Goal: Obtain resource: Obtain resource

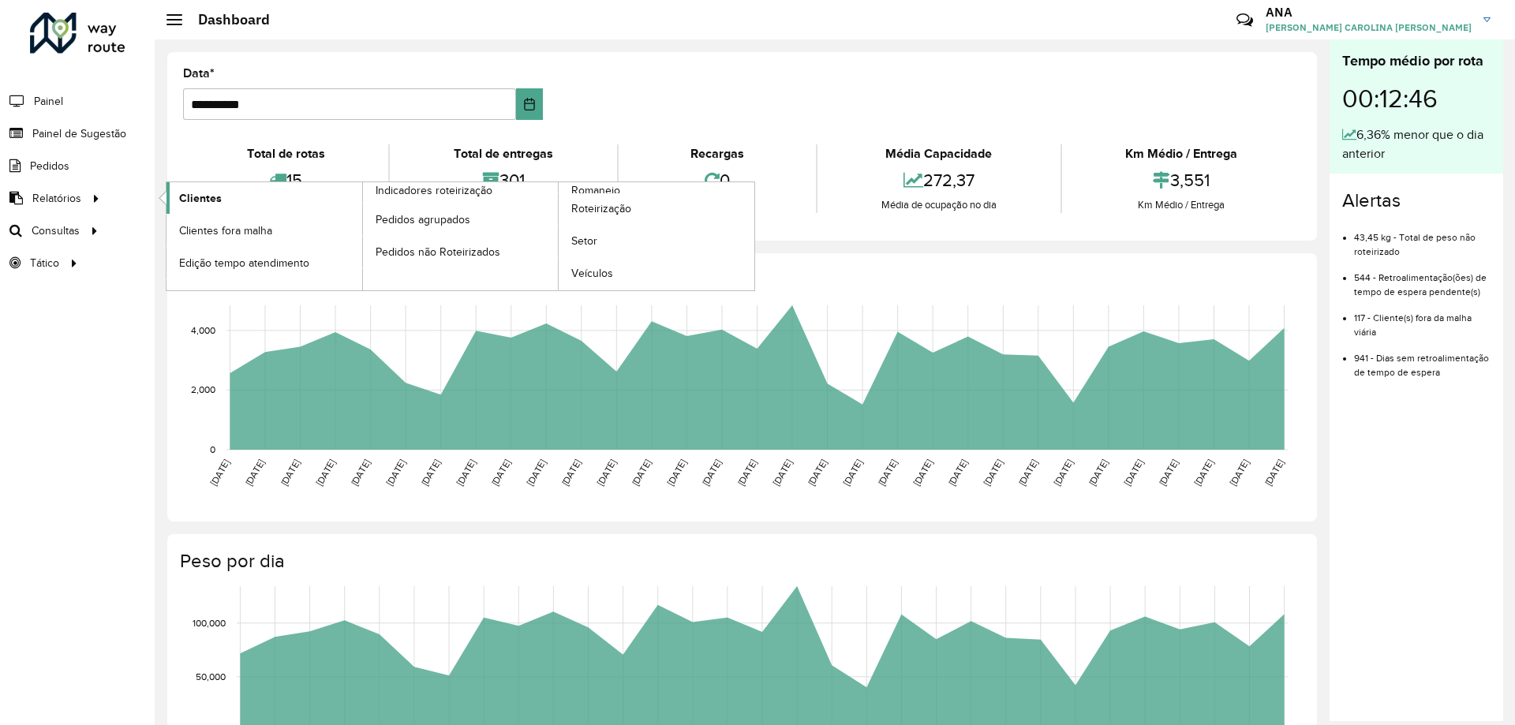
click at [185, 194] on span "Clientes" at bounding box center [200, 198] width 43 height 17
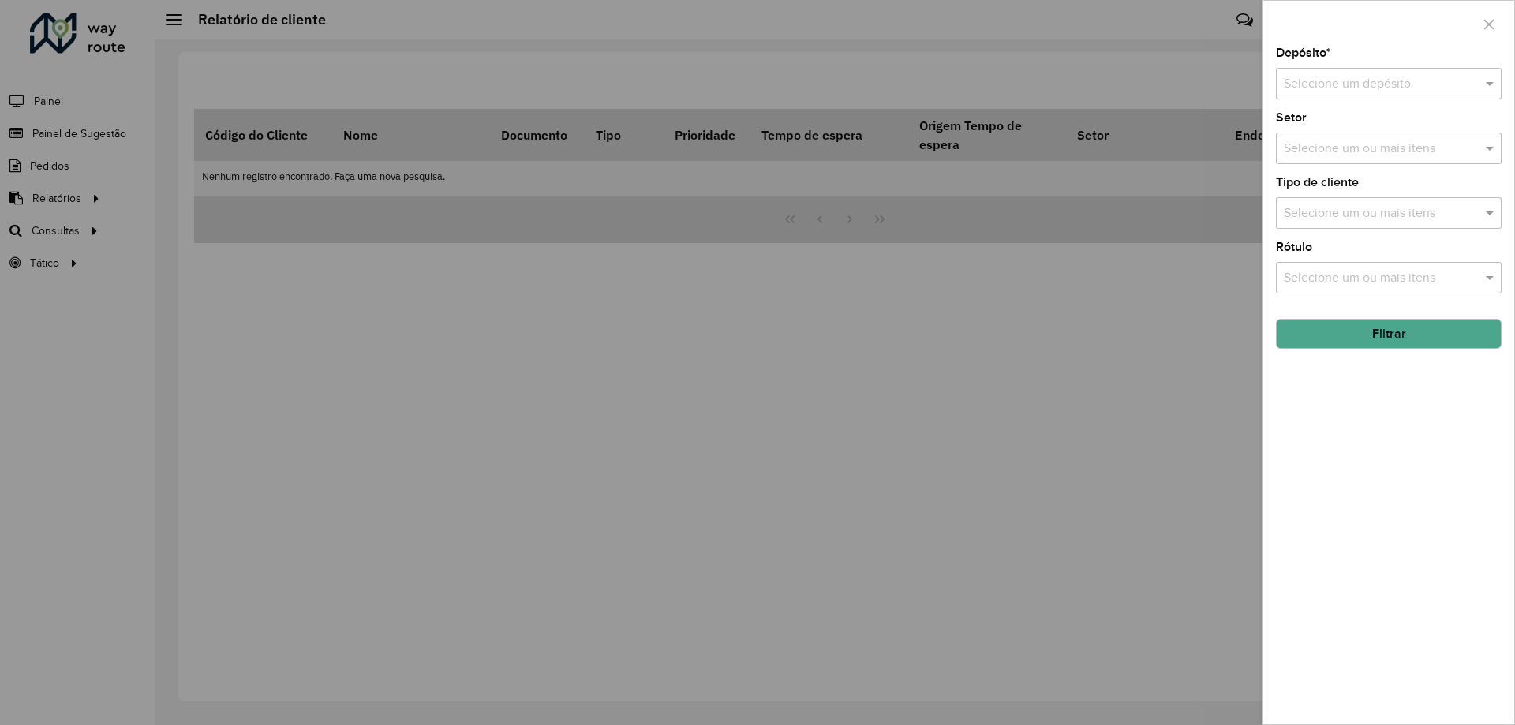
click at [1302, 88] on input "text" at bounding box center [1373, 84] width 178 height 19
click at [1317, 130] on span "CDD Taubaté" at bounding box center [1320, 128] width 74 height 13
click at [1316, 146] on input "text" at bounding box center [1381, 149] width 202 height 19
type input "*"
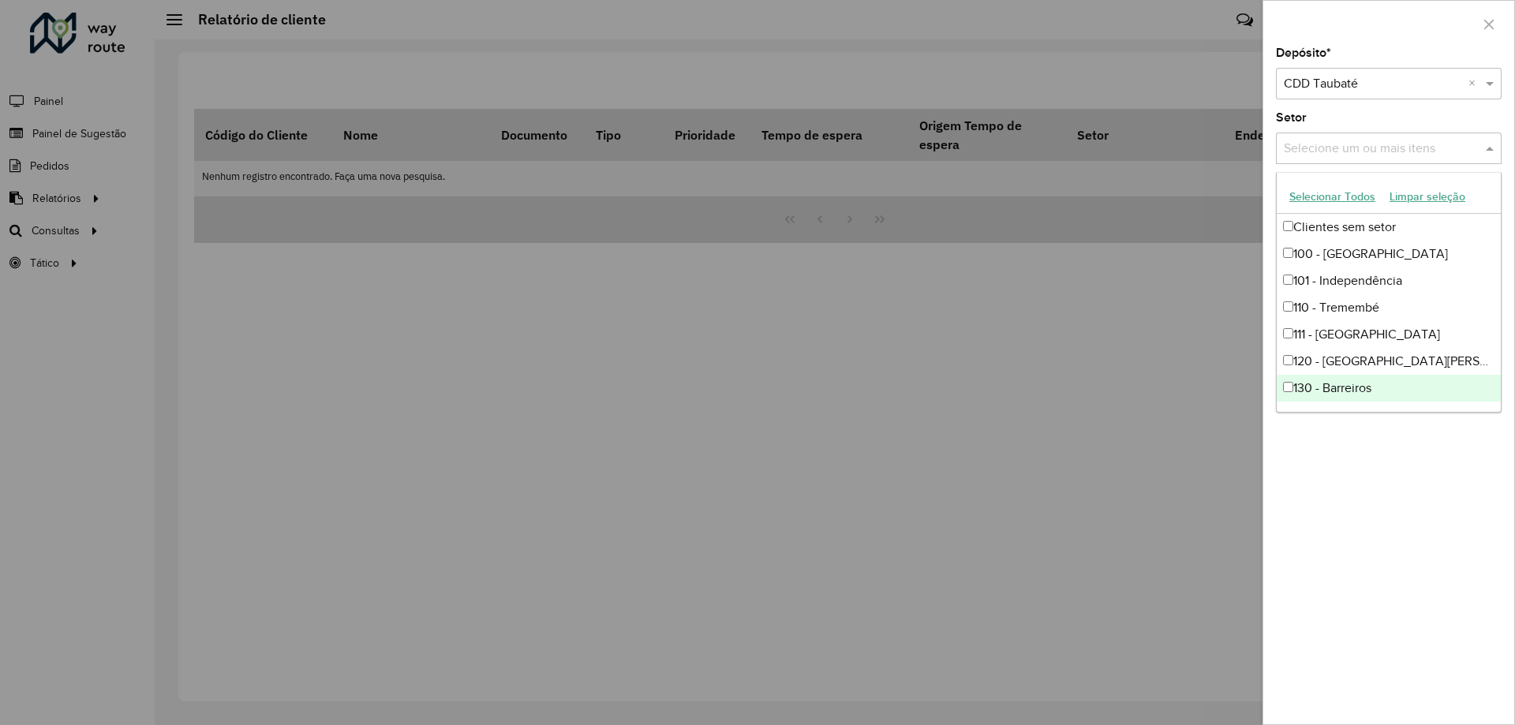
click at [1390, 492] on div "Depósito * Selecione um depósito × CDD Taubaté × Setor Selecione um ou mais ite…" at bounding box center [1388, 385] width 251 height 677
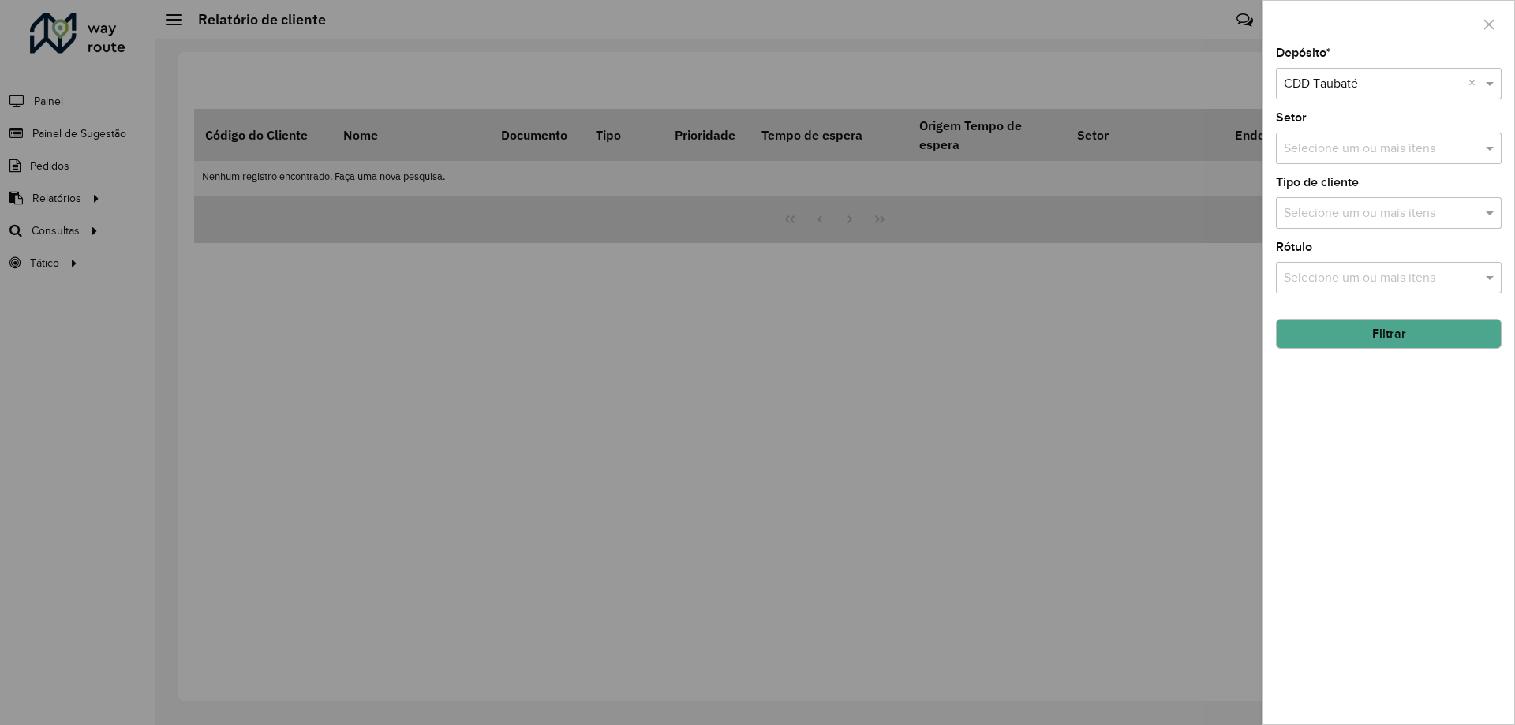
click at [1357, 208] on input "text" at bounding box center [1381, 213] width 202 height 19
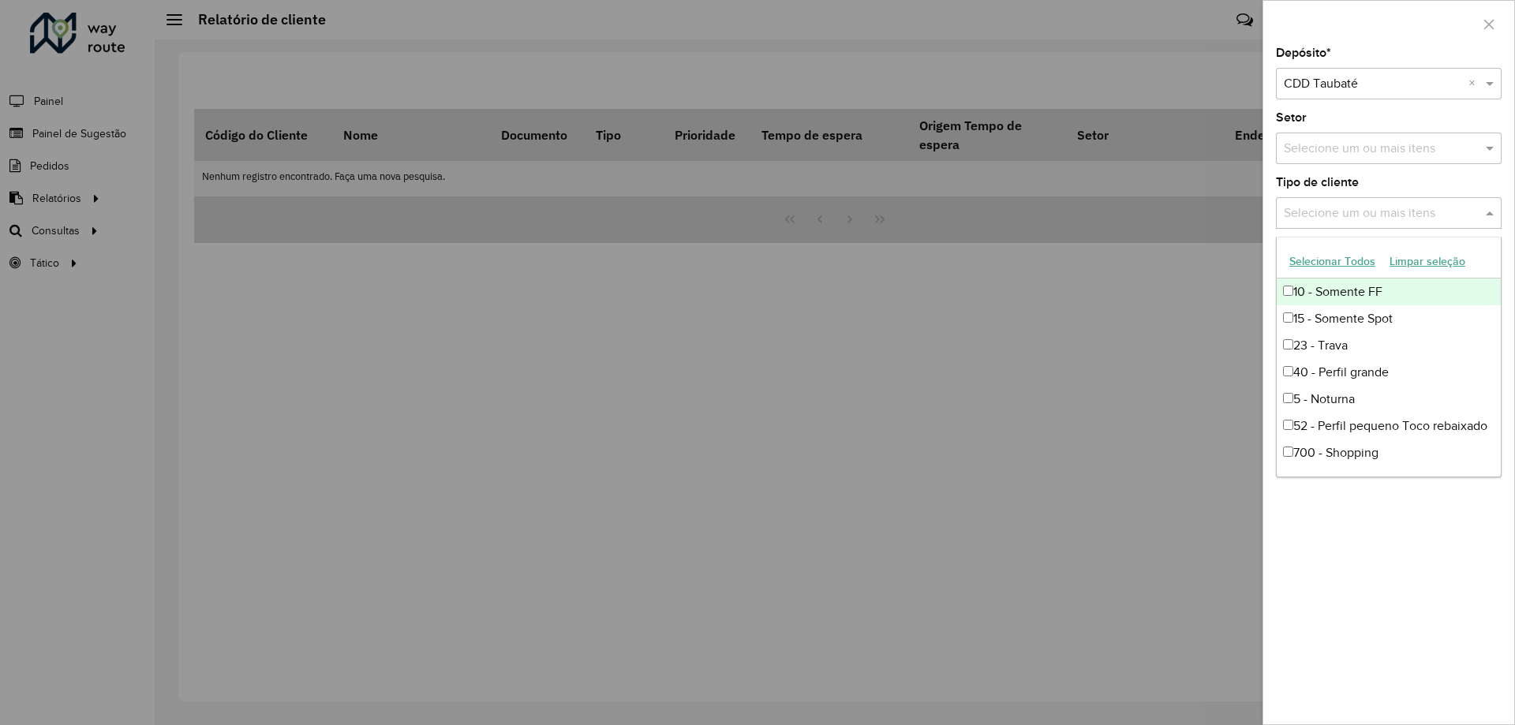
click at [1357, 208] on input "text" at bounding box center [1381, 213] width 202 height 19
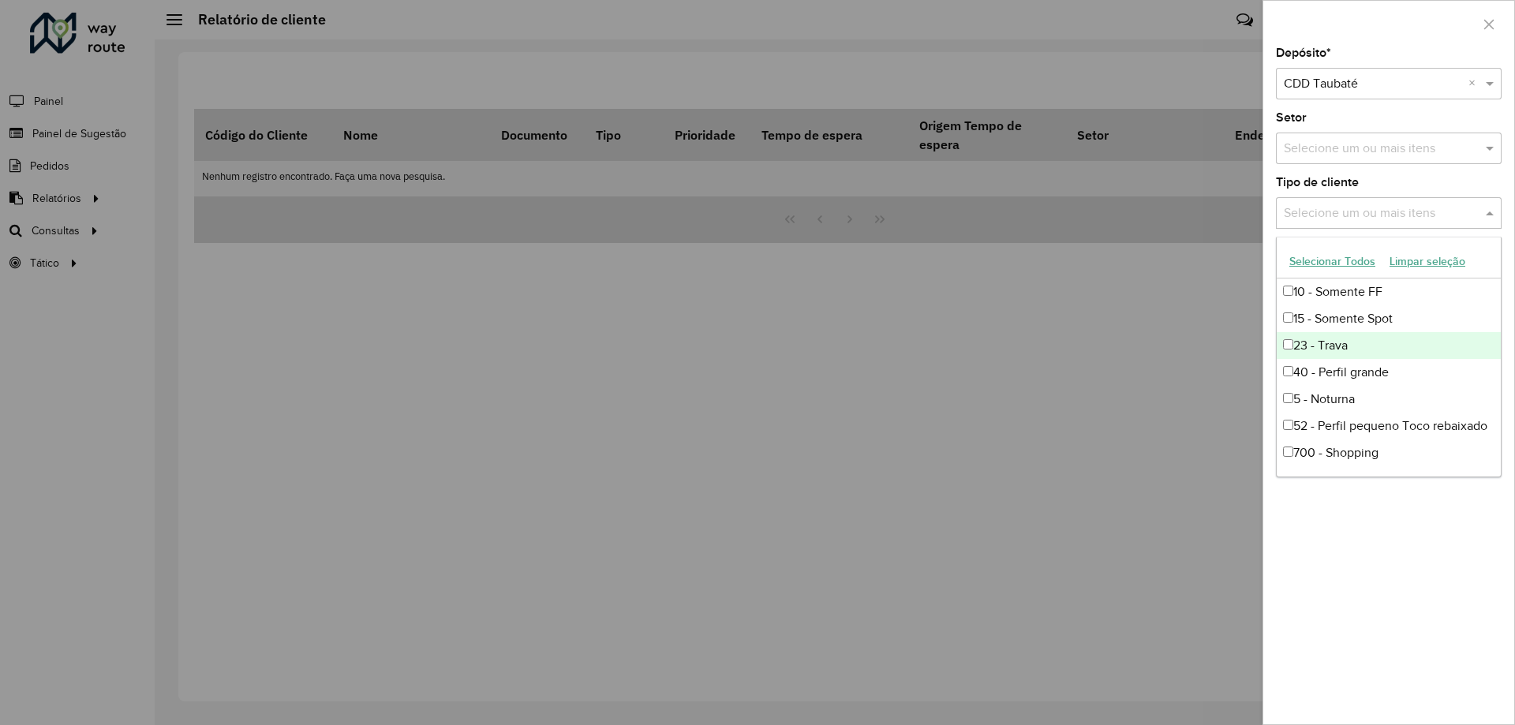
click at [1358, 347] on div "23 - Trava" at bounding box center [1388, 345] width 224 height 27
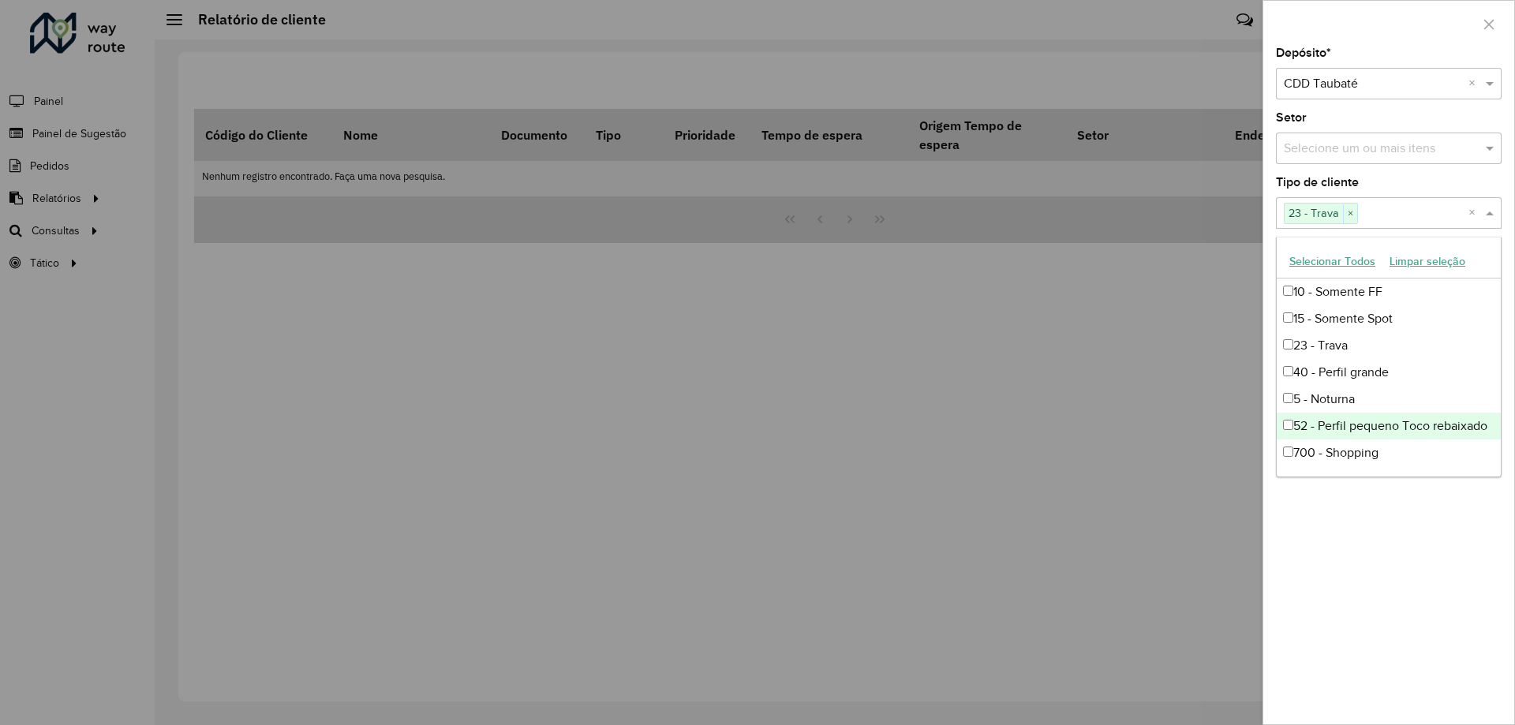
click at [1420, 559] on div "Depósito * Selecione um depósito × CDD Taubaté × Setor Selecione um ou mais ite…" at bounding box center [1388, 385] width 251 height 677
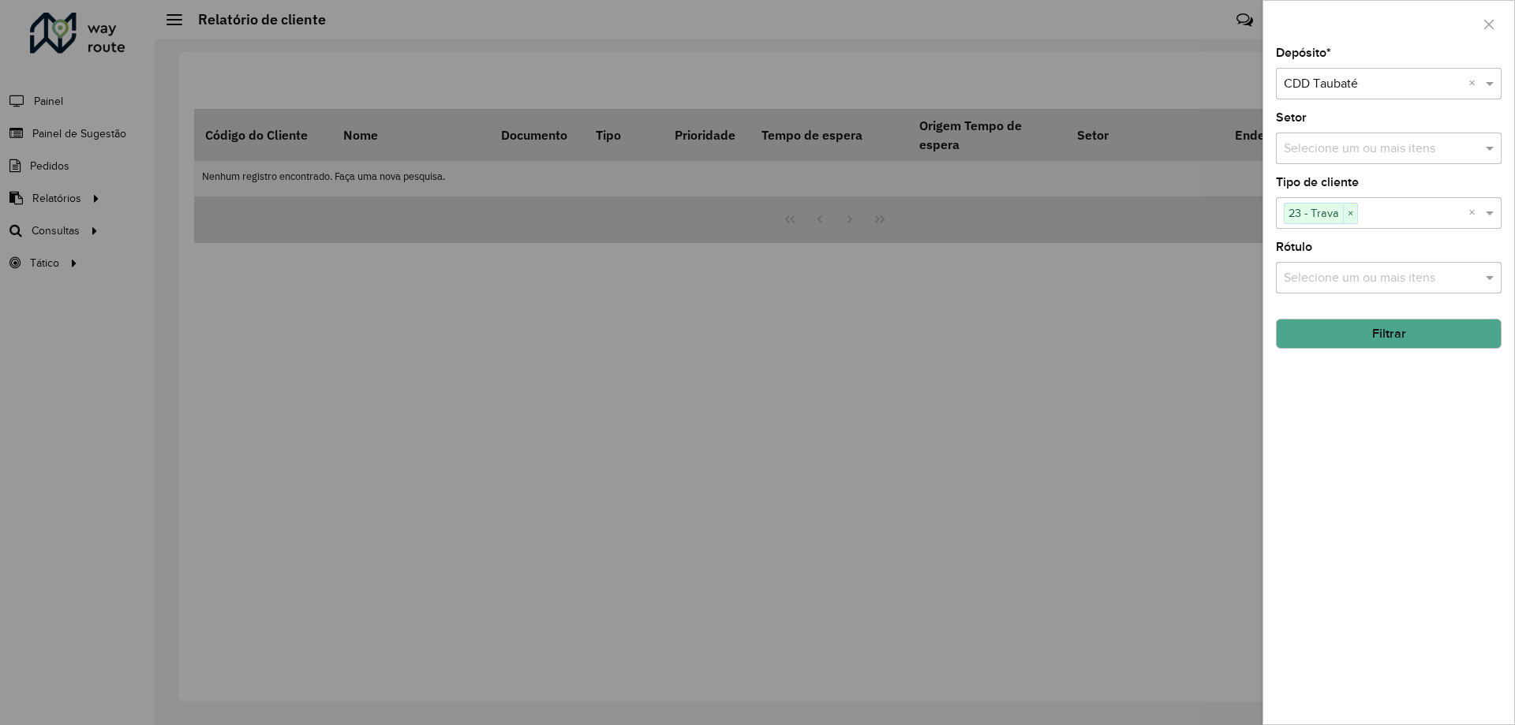
click at [1343, 279] on input "text" at bounding box center [1381, 278] width 202 height 19
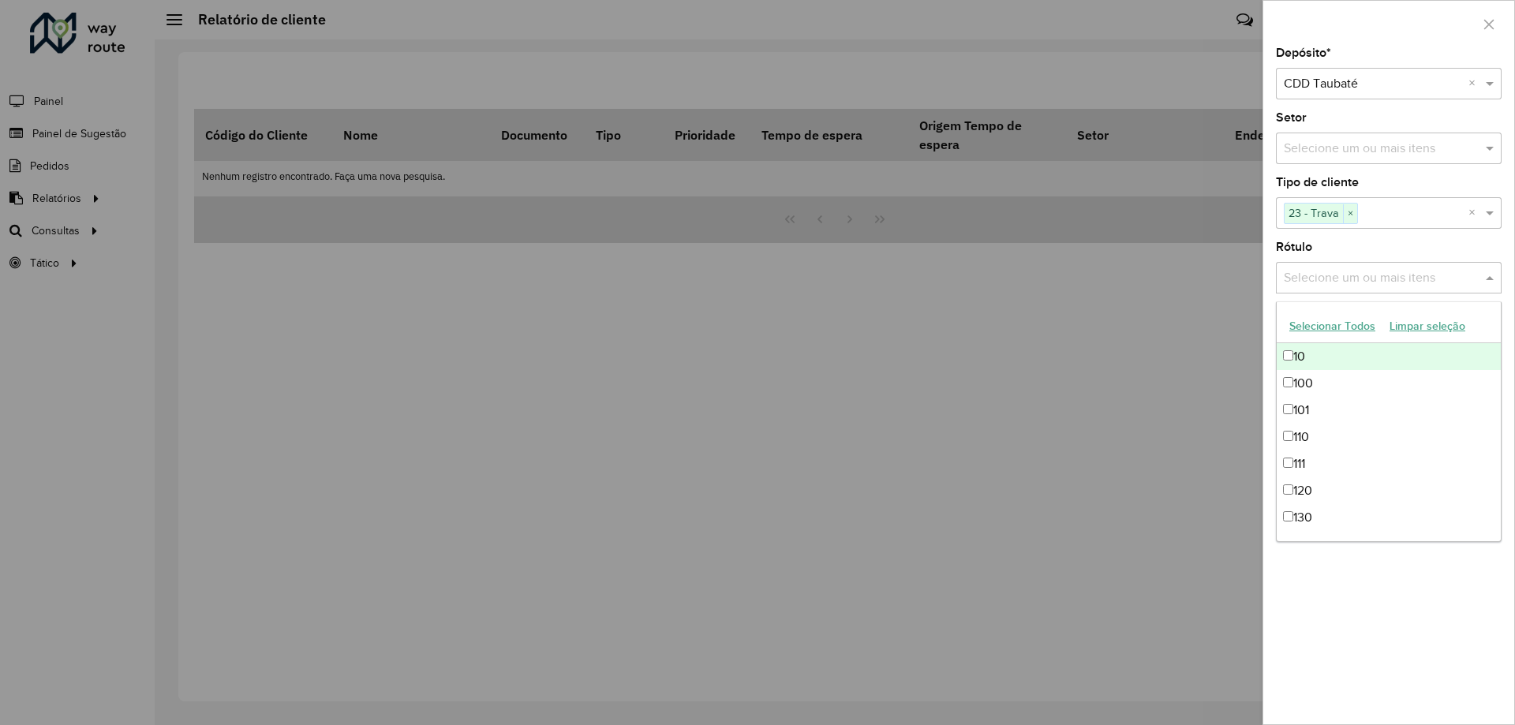
click at [1343, 279] on input "text" at bounding box center [1381, 278] width 202 height 19
click at [1382, 659] on div "Depósito * Selecione um depósito × CDD Taubaté × Setor Selecione um ou mais ite…" at bounding box center [1388, 385] width 251 height 677
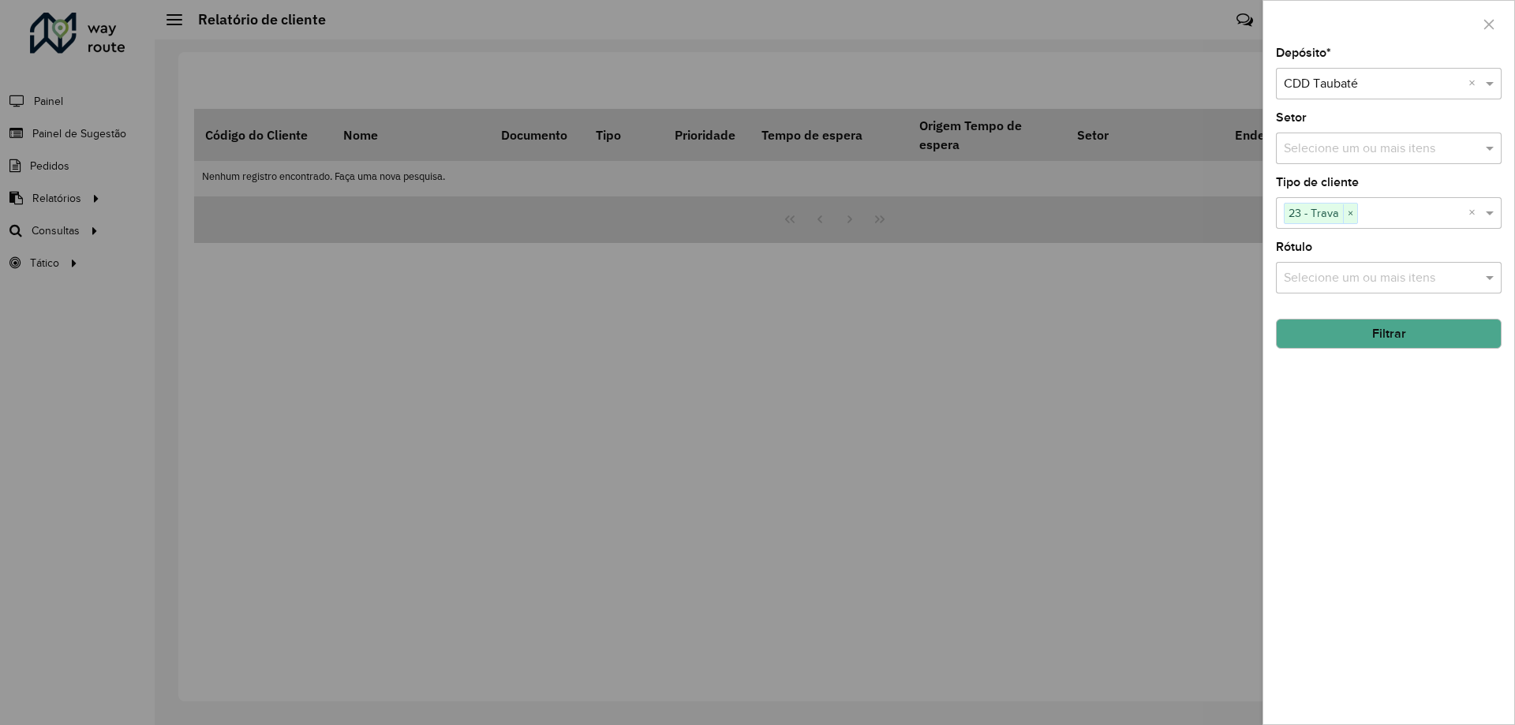
click at [1394, 335] on button "Filtrar" at bounding box center [1389, 334] width 226 height 30
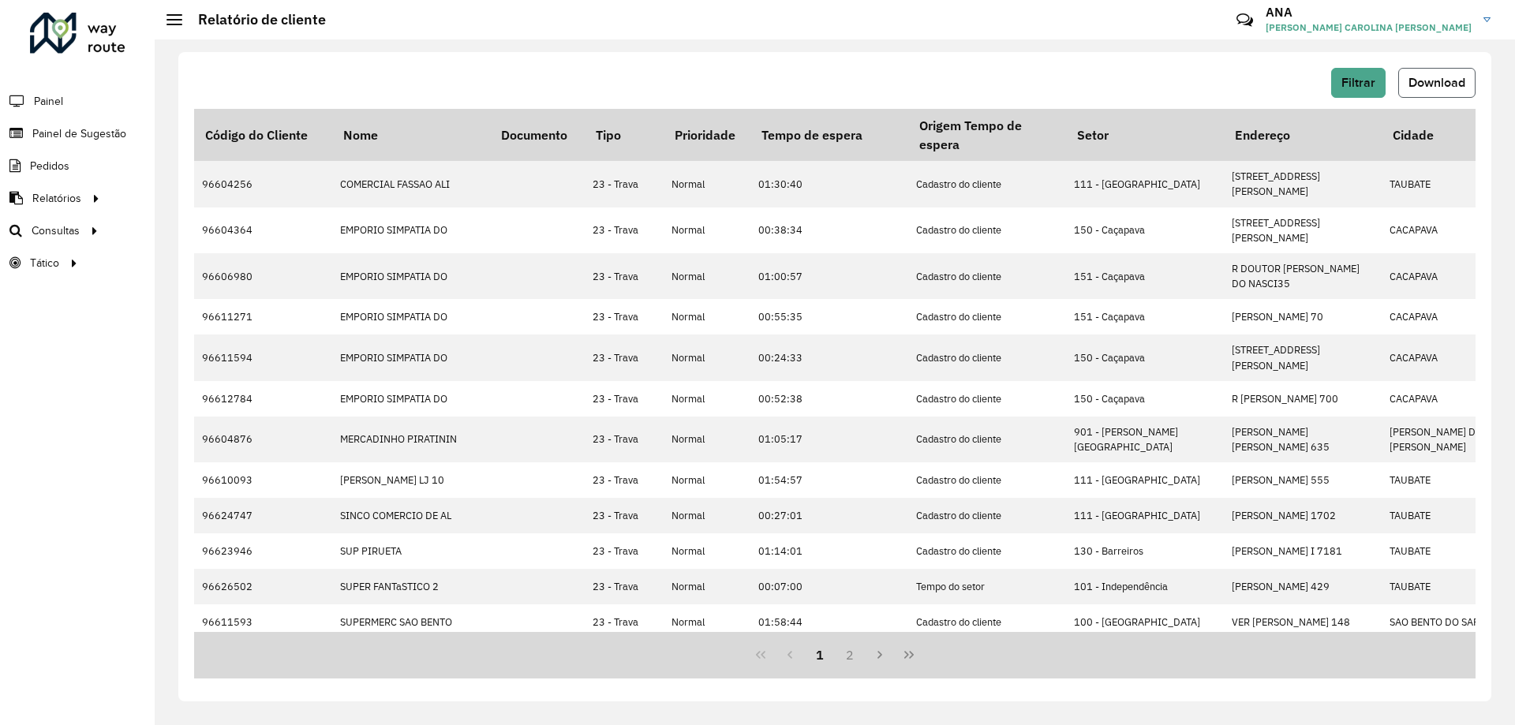
click at [1429, 77] on span "Download" at bounding box center [1436, 82] width 57 height 13
